Goal: Task Accomplishment & Management: Complete application form

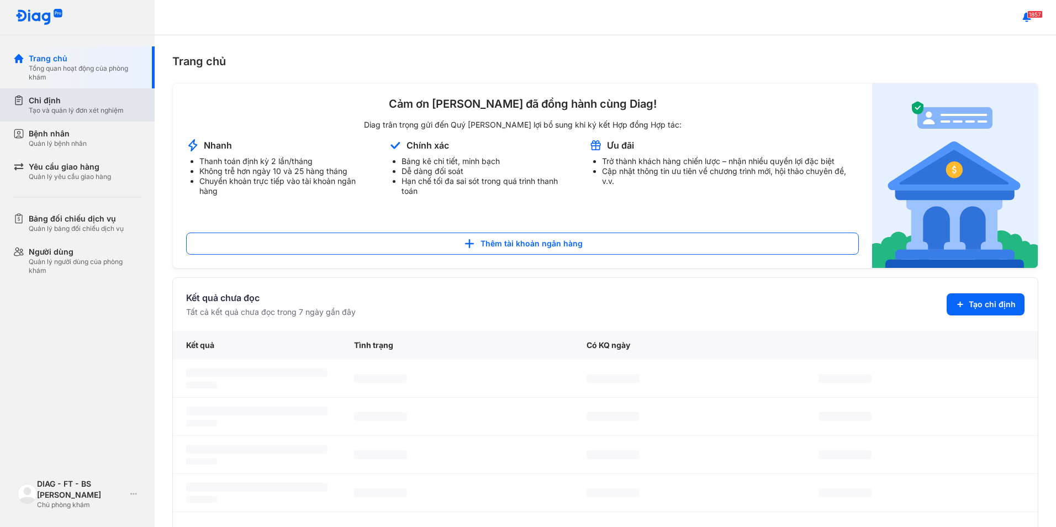
click at [67, 113] on div "Tạo và quản lý đơn xét nghiệm" at bounding box center [76, 110] width 95 height 9
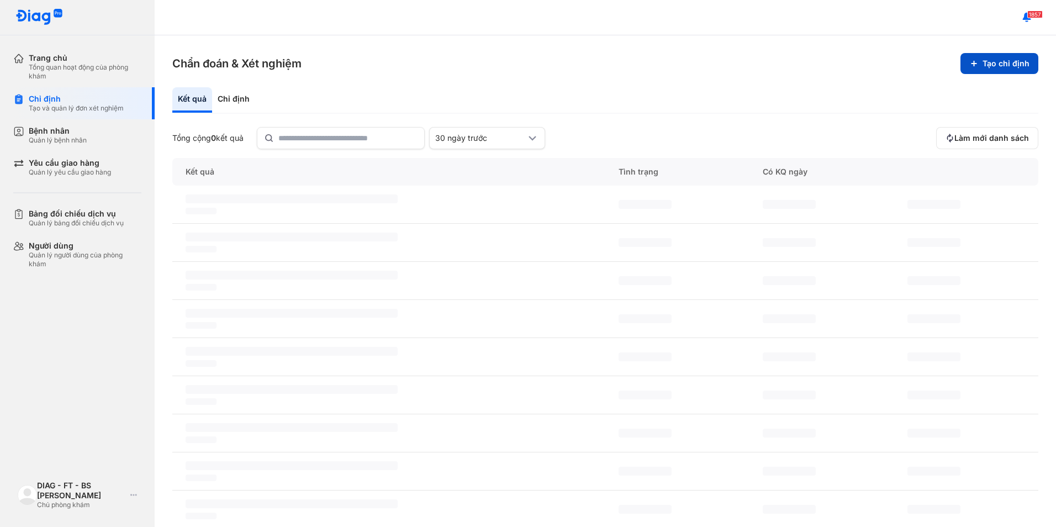
click at [995, 68] on button "Tạo chỉ định" at bounding box center [999, 63] width 78 height 21
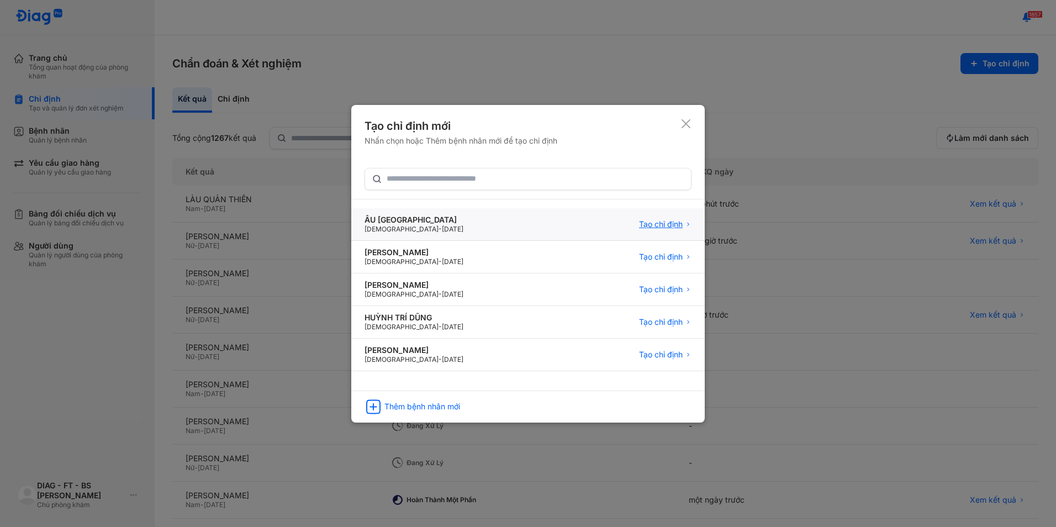
click at [652, 225] on span "Tạo chỉ định" at bounding box center [661, 224] width 44 height 10
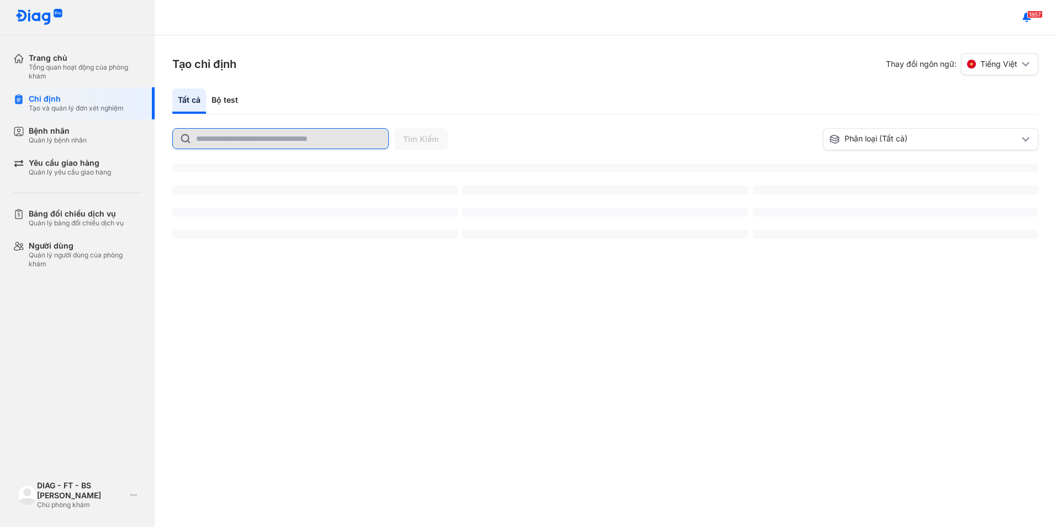
click at [235, 142] on input "text" at bounding box center [289, 139] width 186 height 20
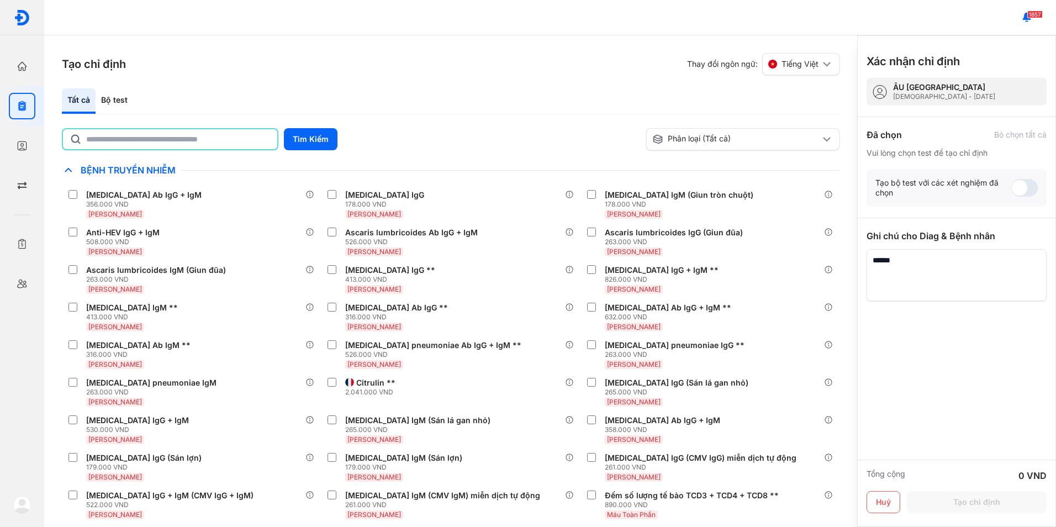
click at [235, 141] on input "text" at bounding box center [178, 139] width 184 height 20
type input "*******"
click at [305, 134] on button "Tìm Kiếm" at bounding box center [311, 139] width 54 height 22
